Goal: Information Seeking & Learning: Find specific fact

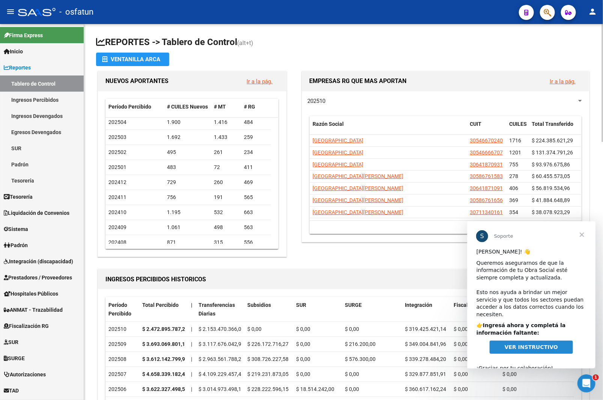
scroll to position [85, 0]
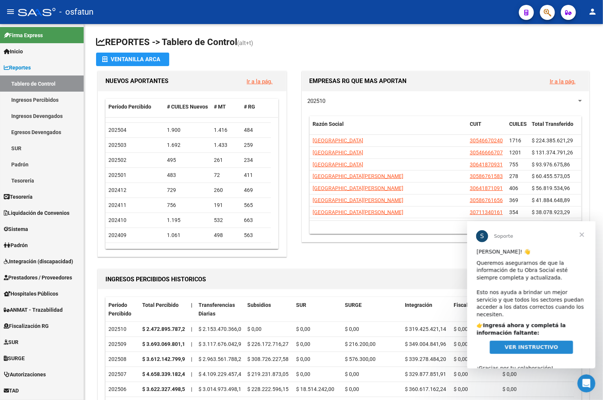
click at [582, 231] on span "Cerrar" at bounding box center [581, 234] width 27 height 27
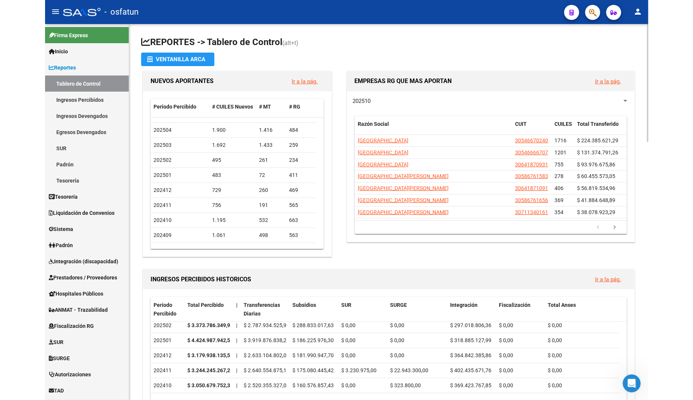
scroll to position [0, 0]
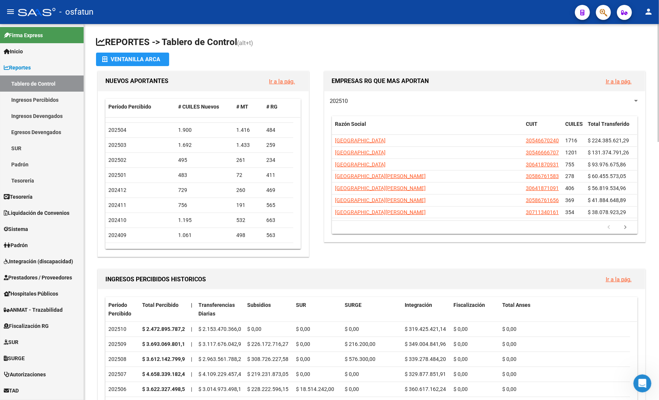
click at [603, 48] on div at bounding box center [659, 83] width 2 height 118
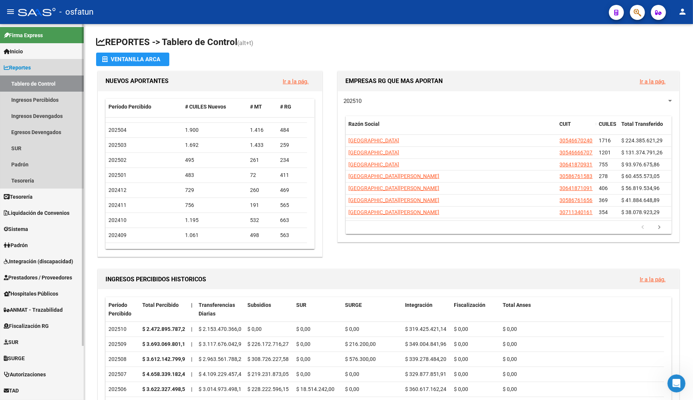
click at [22, 68] on span "Reportes" at bounding box center [17, 67] width 27 height 8
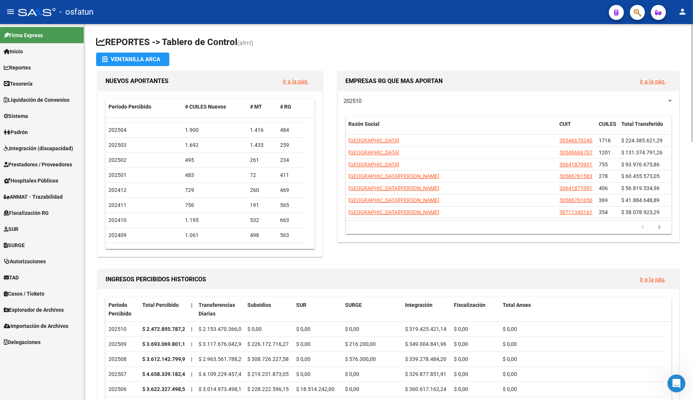
click at [38, 35] on span "Firma Express" at bounding box center [23, 35] width 39 height 8
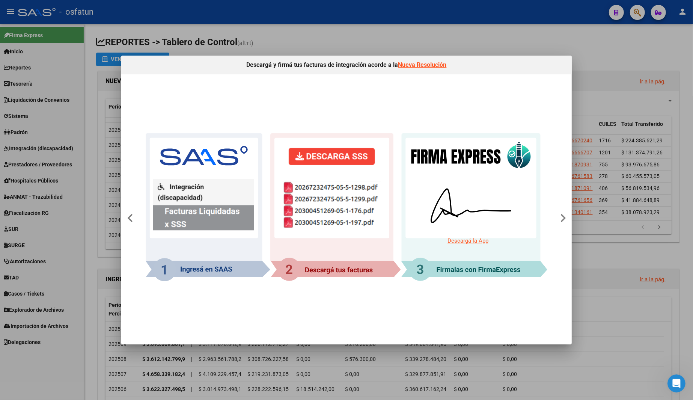
click at [603, 70] on div at bounding box center [346, 200] width 693 height 400
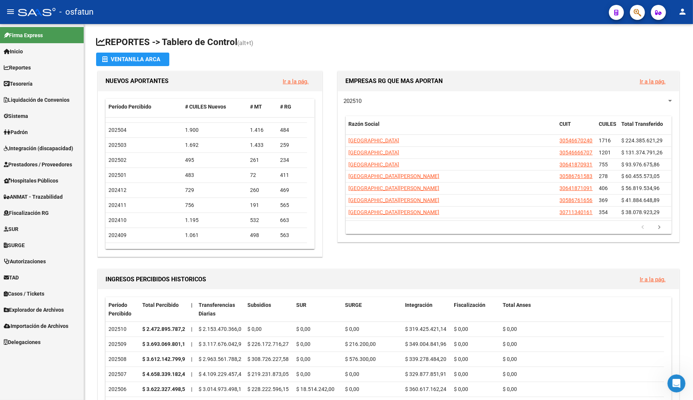
click at [35, 44] on link "Inicio" at bounding box center [42, 51] width 84 height 16
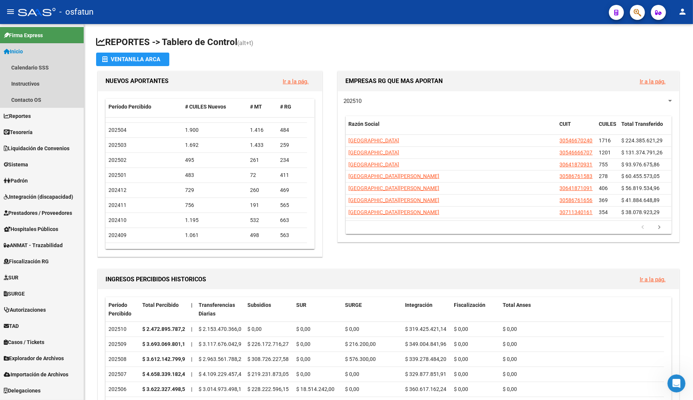
click at [35, 44] on link "Inicio" at bounding box center [42, 51] width 84 height 16
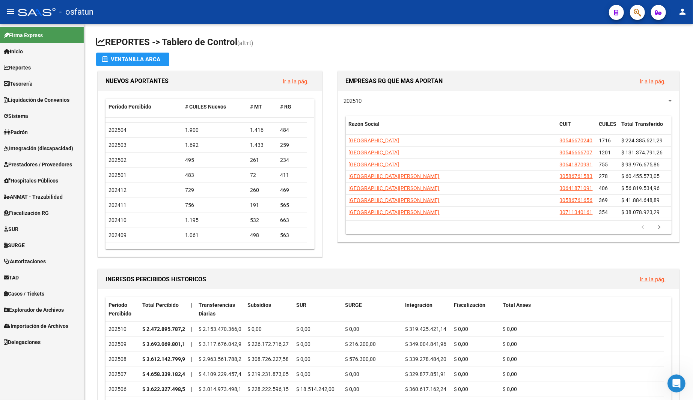
click at [42, 77] on link "Tesorería" at bounding box center [42, 83] width 84 height 16
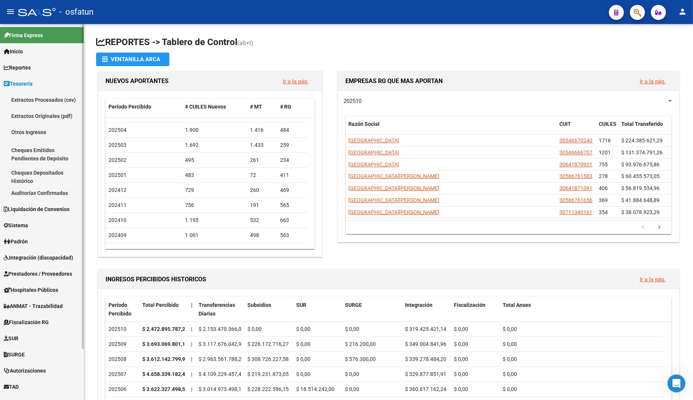
click at [47, 67] on link "Reportes" at bounding box center [42, 67] width 84 height 16
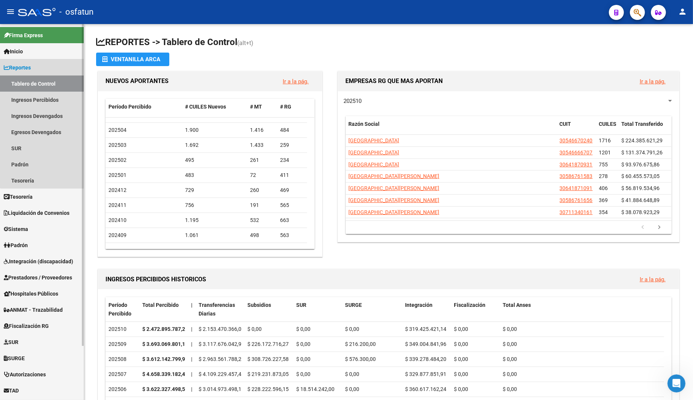
click at [55, 68] on link "Reportes" at bounding box center [42, 67] width 84 height 16
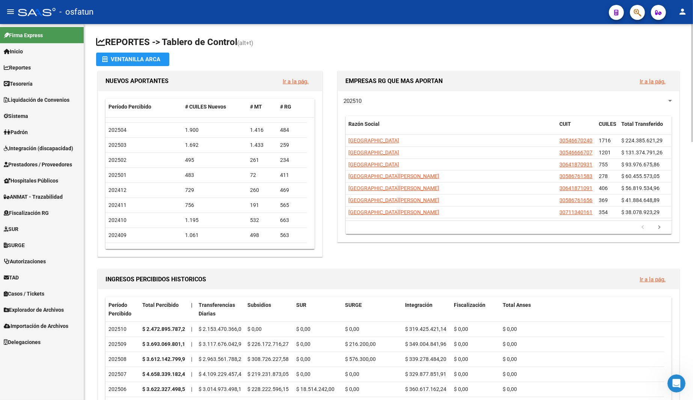
click at [431, 65] on app-file-import-inline "Ventanilla ARCA" at bounding box center [388, 60] width 585 height 14
click at [603, 82] on link "Ir a la pág." at bounding box center [652, 81] width 26 height 7
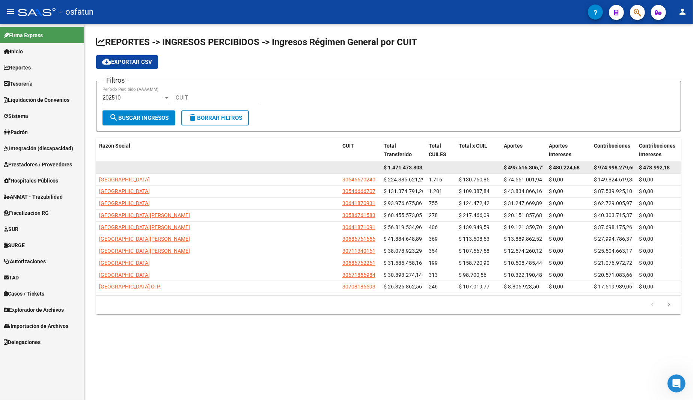
click at [405, 169] on span "$ 1.471.473.803,17" at bounding box center [406, 167] width 46 height 6
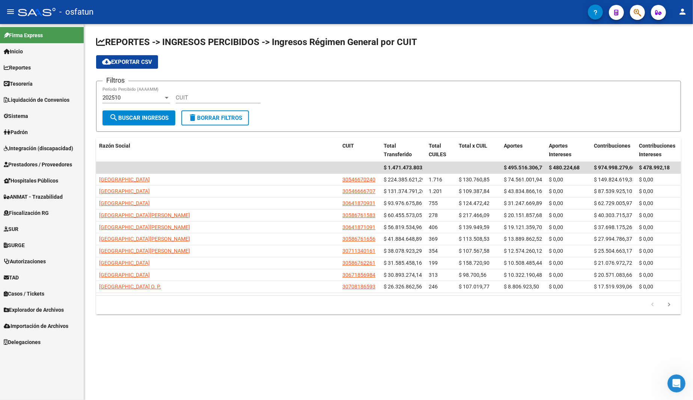
click at [603, 14] on button "button" at bounding box center [637, 12] width 15 height 15
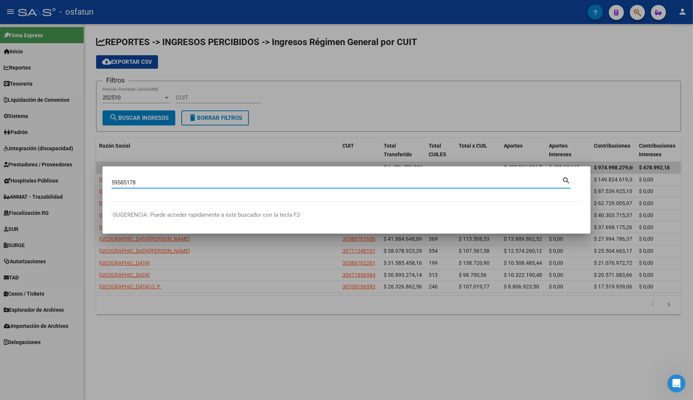
type input "59585178"
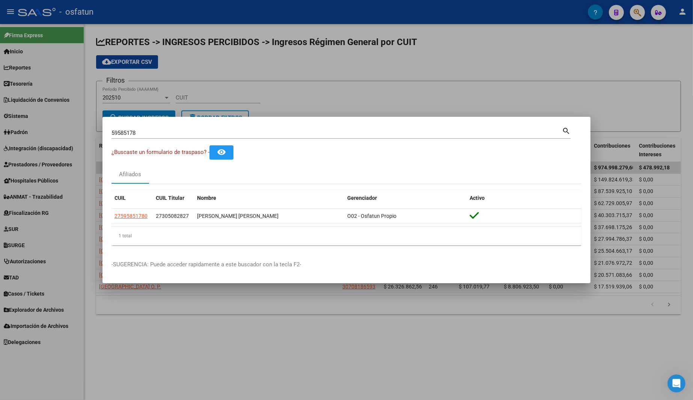
click at [177, 207] on datatable-header "CUIL CUIL Titular Nombre Gerenciador Activo" at bounding box center [346, 199] width 470 height 19
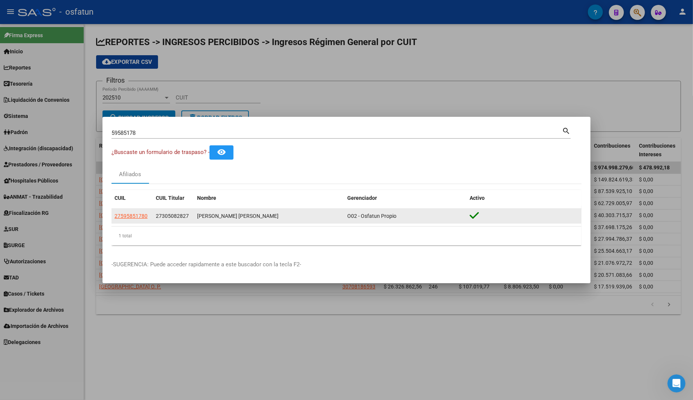
click at [176, 218] on span "27305082827" at bounding box center [172, 216] width 33 height 6
click at [177, 217] on span "27305082827" at bounding box center [172, 216] width 33 height 6
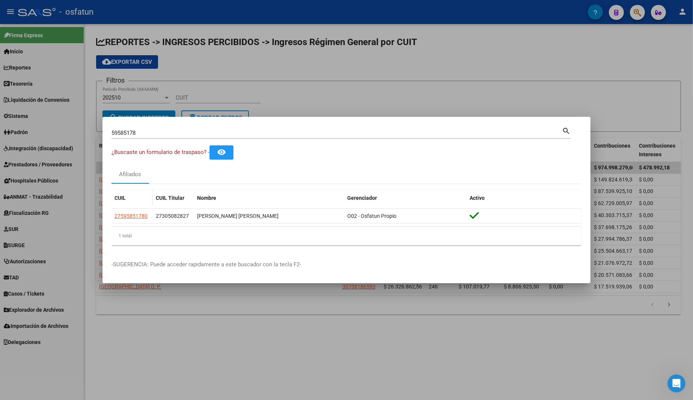
drag, startPoint x: 113, startPoint y: 198, endPoint x: 139, endPoint y: 200, distance: 26.7
click at [139, 200] on datatable-header-cell "CUIL" at bounding box center [131, 198] width 41 height 16
click at [141, 201] on div "CUIL" at bounding box center [131, 198] width 35 height 9
click at [303, 46] on div at bounding box center [346, 200] width 693 height 400
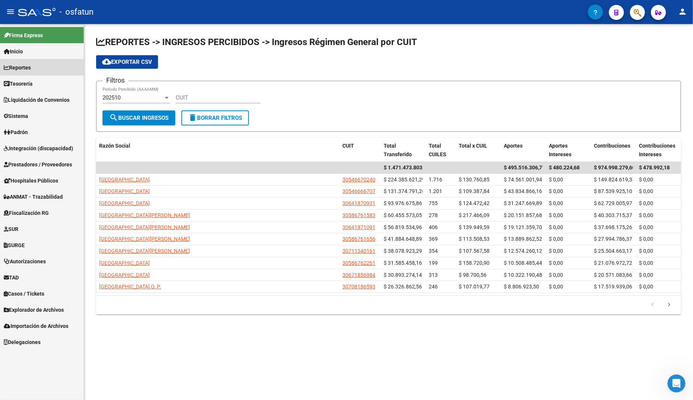
click at [45, 66] on link "Reportes" at bounding box center [42, 67] width 84 height 16
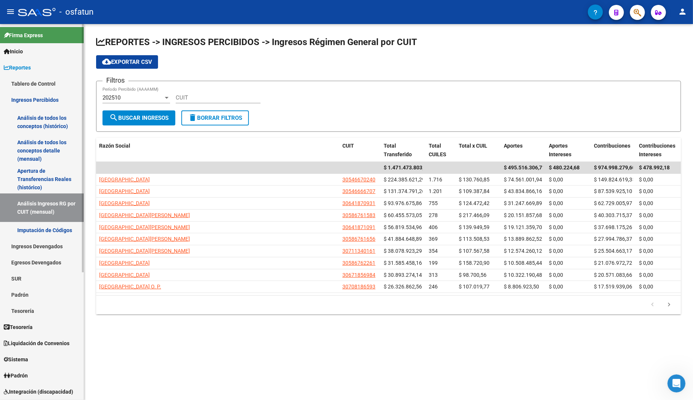
click at [53, 144] on link "Análisis de todos los conceptos detalle (mensual)" at bounding box center [42, 150] width 84 height 29
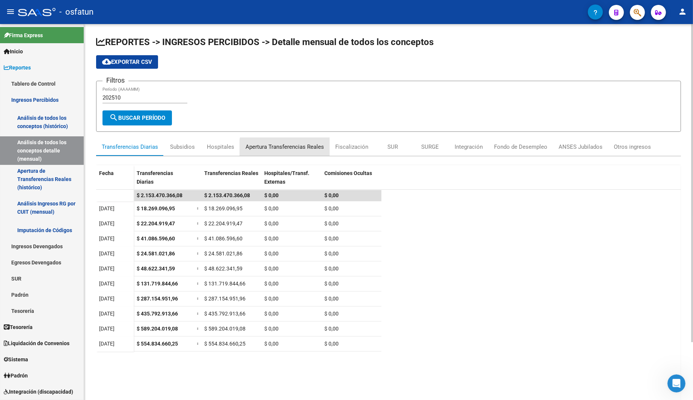
click at [291, 147] on div "Apertura Transferencias Reales" at bounding box center [284, 147] width 78 height 8
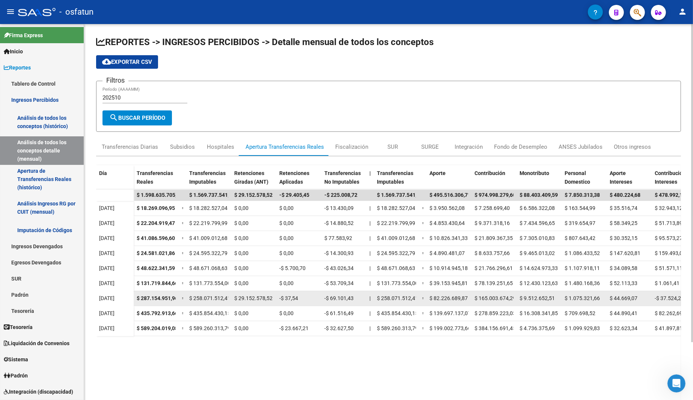
click at [235, 298] on span "$ 29.152.578,52" at bounding box center [253, 298] width 38 height 6
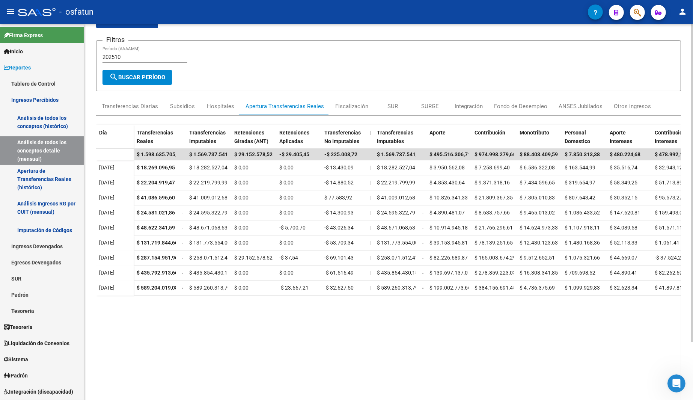
scroll to position [68, 0]
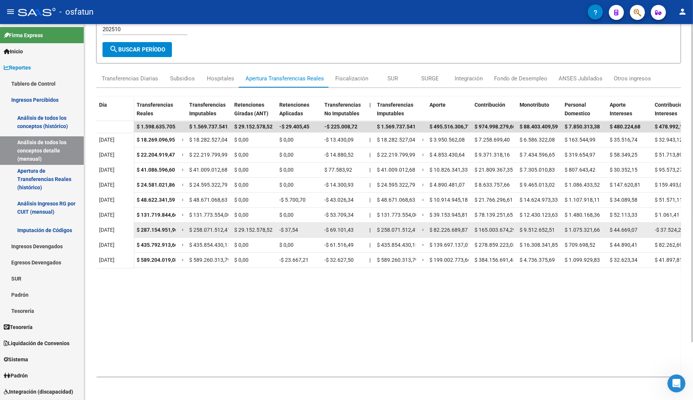
drag, startPoint x: 95, startPoint y: 227, endPoint x: 257, endPoint y: 229, distance: 162.1
click at [257, 229] on div "REPORTES -> INGRESOS PERCIBIDOS -> Detalle mensual de todos los conceptos cloud…" at bounding box center [388, 178] width 609 height 445
click at [265, 229] on span "$ 29.152.578,52" at bounding box center [253, 230] width 38 height 6
click at [272, 229] on datatable-body-cell "$ 29.152.578,52" at bounding box center [253, 230] width 45 height 15
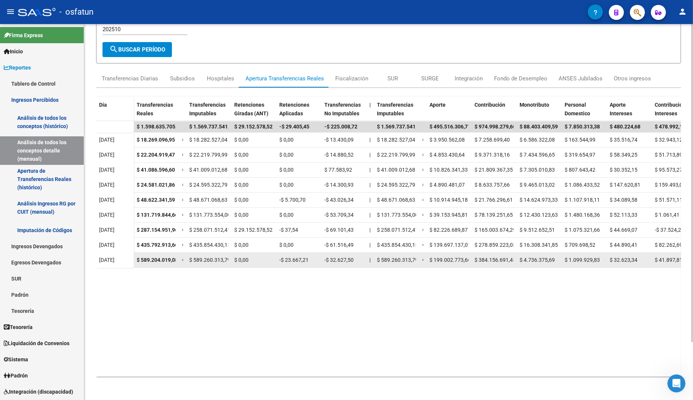
click at [239, 260] on span "$ 0,00" at bounding box center [241, 260] width 14 height 6
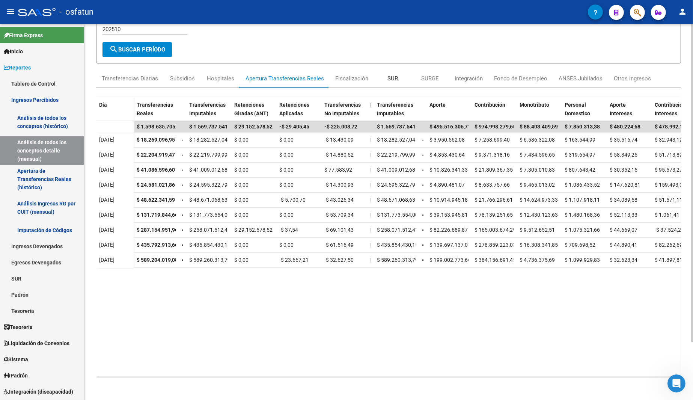
click at [396, 77] on div "SUR" at bounding box center [393, 78] width 38 height 18
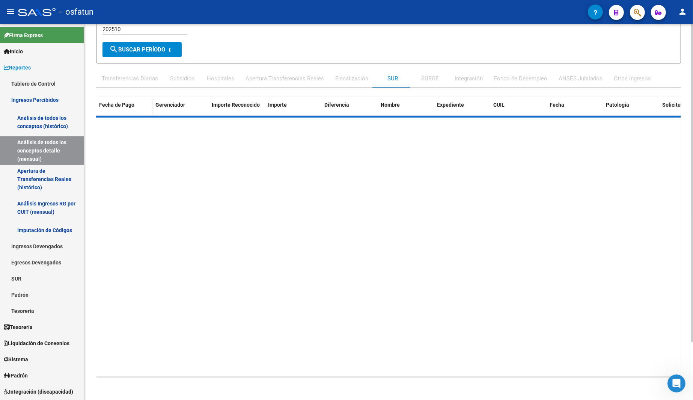
scroll to position [0, 0]
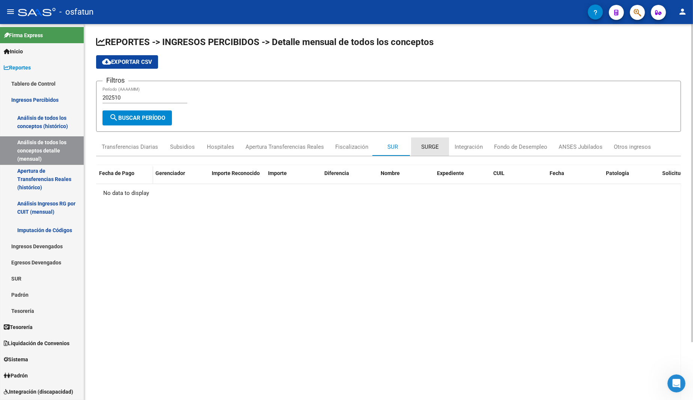
click at [423, 151] on div "SURGE" at bounding box center [430, 147] width 38 height 18
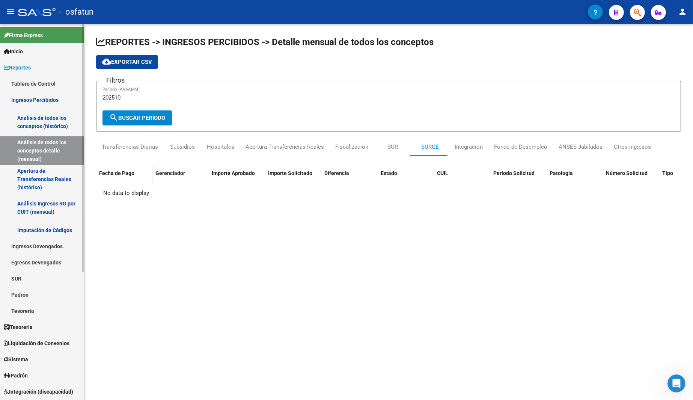
click at [33, 54] on link "Inicio" at bounding box center [42, 51] width 84 height 16
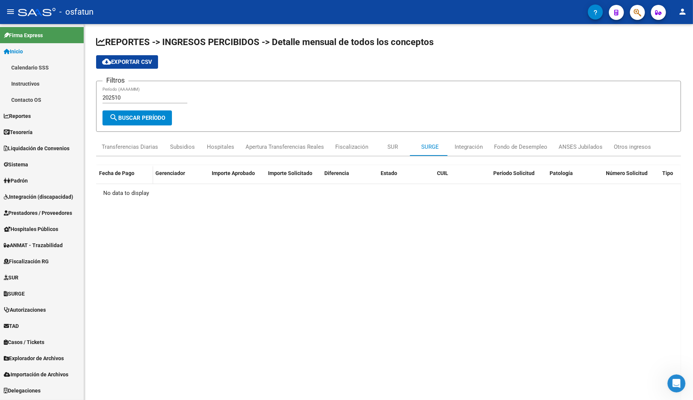
click at [16, 325] on span "TAD" at bounding box center [11, 326] width 15 height 8
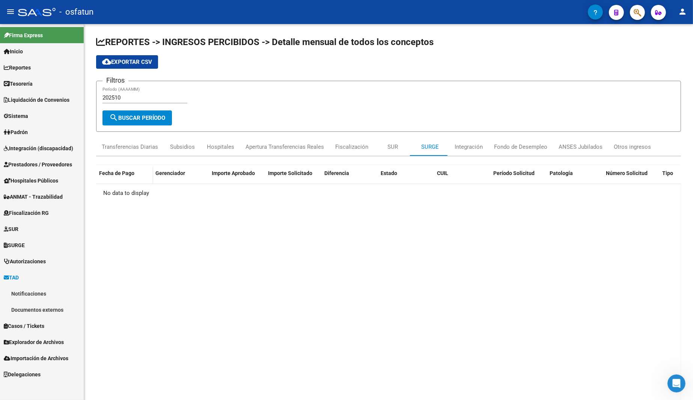
click at [38, 295] on link "Notificaciones" at bounding box center [42, 293] width 84 height 16
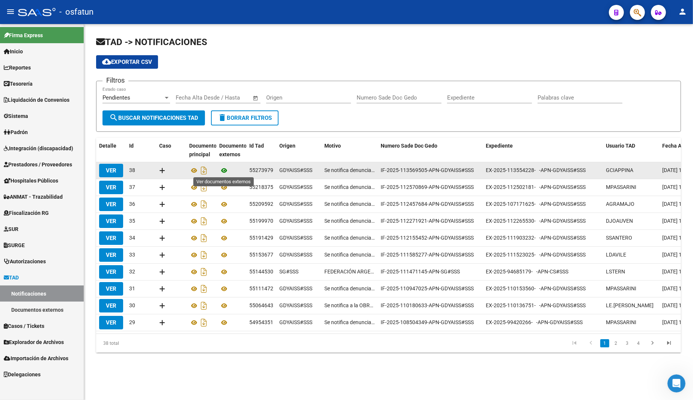
click at [223, 168] on icon at bounding box center [224, 170] width 10 height 9
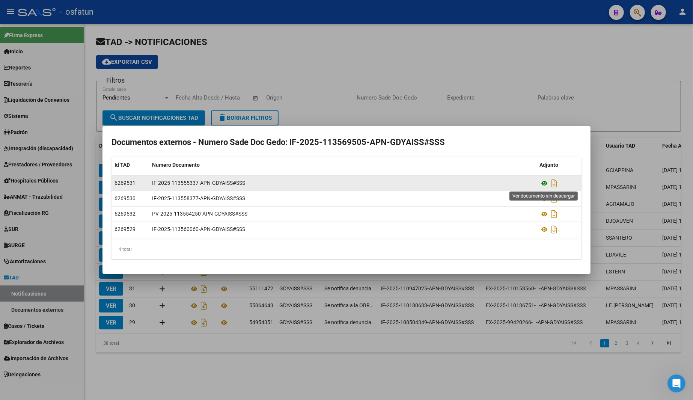
click at [542, 182] on icon at bounding box center [544, 183] width 10 height 9
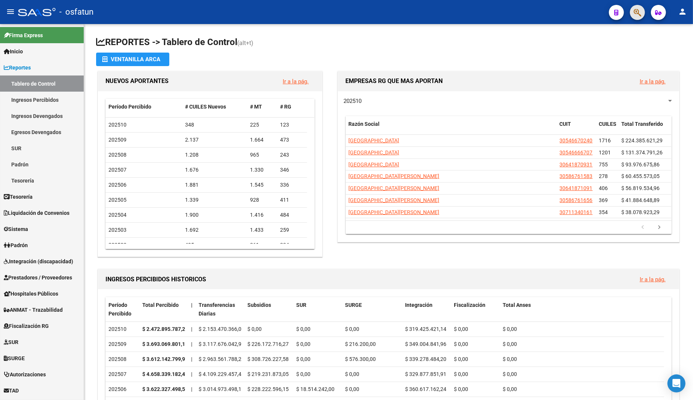
click at [633, 18] on button "button" at bounding box center [637, 12] width 15 height 15
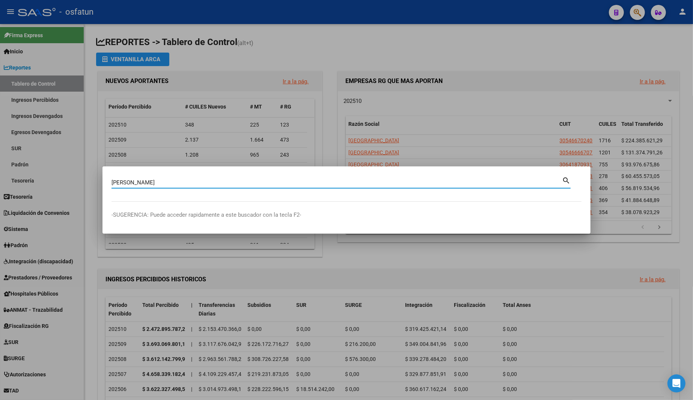
type input "tadeo"
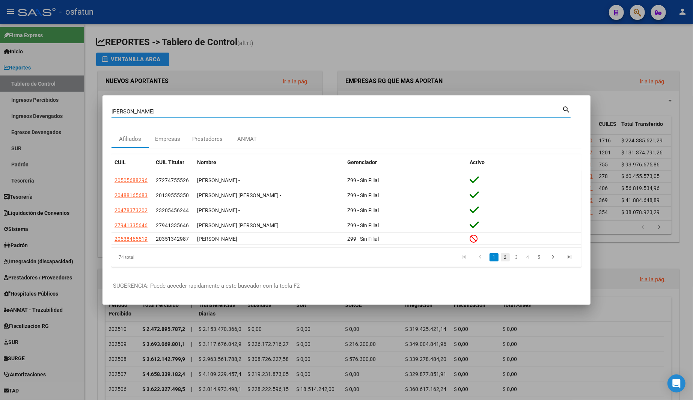
click at [504, 258] on link "2" at bounding box center [505, 257] width 9 height 8
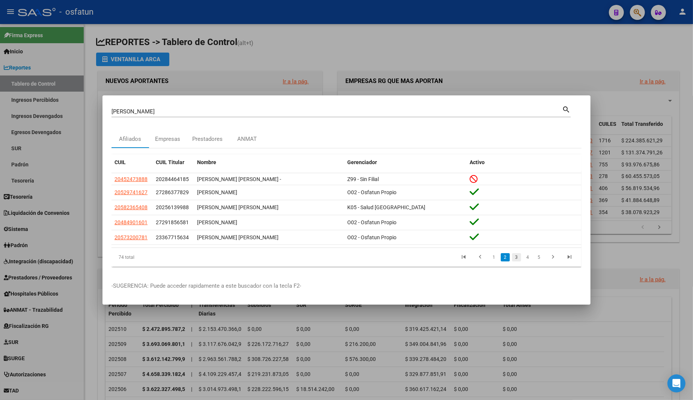
click at [515, 258] on link "3" at bounding box center [516, 257] width 9 height 8
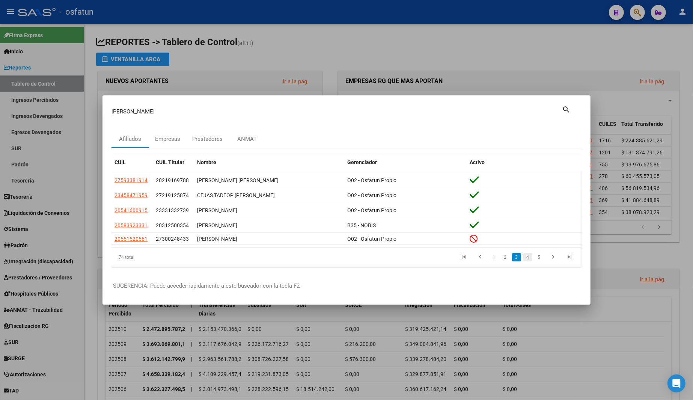
click at [526, 258] on link "4" at bounding box center [527, 257] width 9 height 8
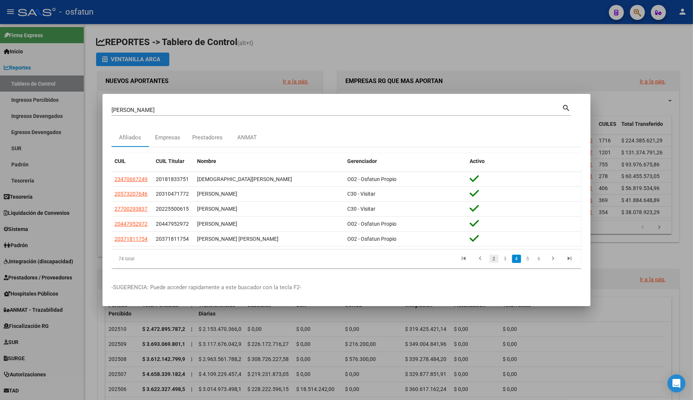
click at [497, 258] on link "2" at bounding box center [493, 258] width 9 height 8
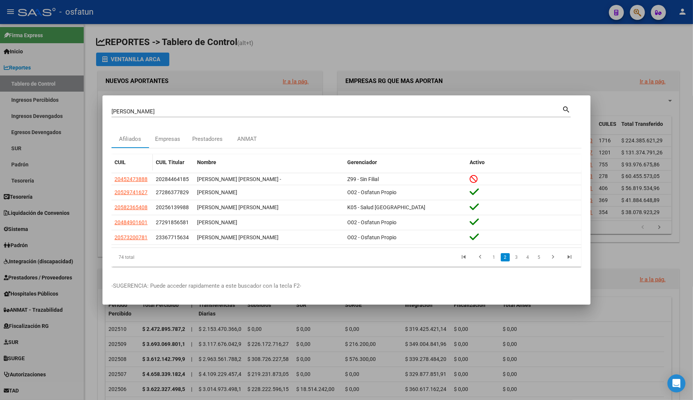
click at [134, 159] on div "CUIL" at bounding box center [131, 162] width 35 height 9
click at [119, 162] on span "CUIL" at bounding box center [119, 162] width 11 height 6
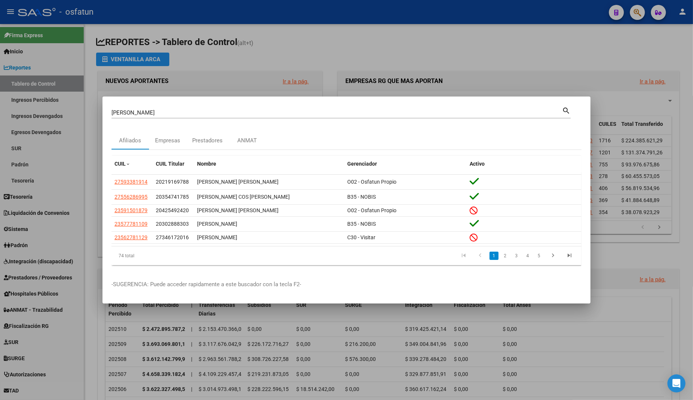
click at [165, 253] on div "74 total" at bounding box center [157, 255] width 93 height 19
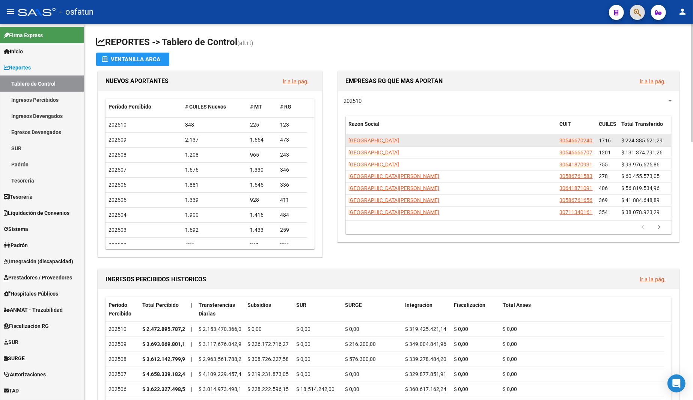
click at [644, 137] on span "$ 224.385.621,29" at bounding box center [641, 140] width 41 height 6
